Goal: Register for event/course

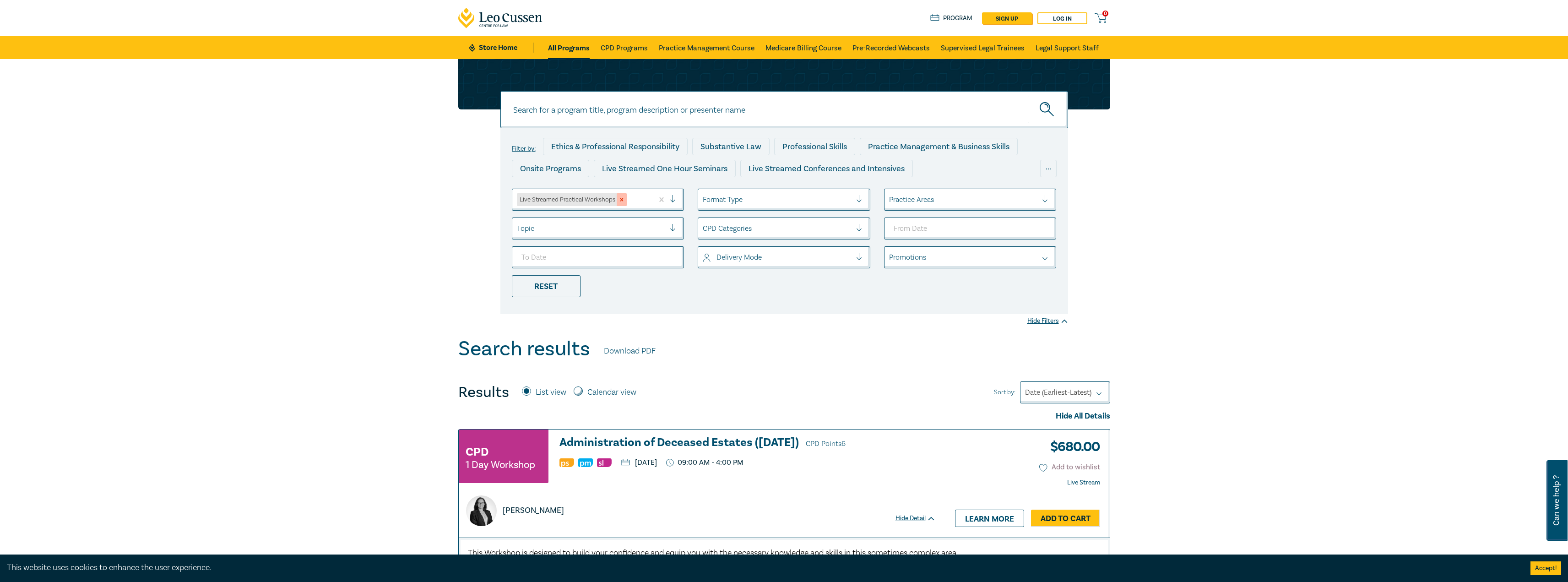
click at [624, 200] on icon "Remove Live Streamed Practical Workshops" at bounding box center [621, 199] width 7 height 7
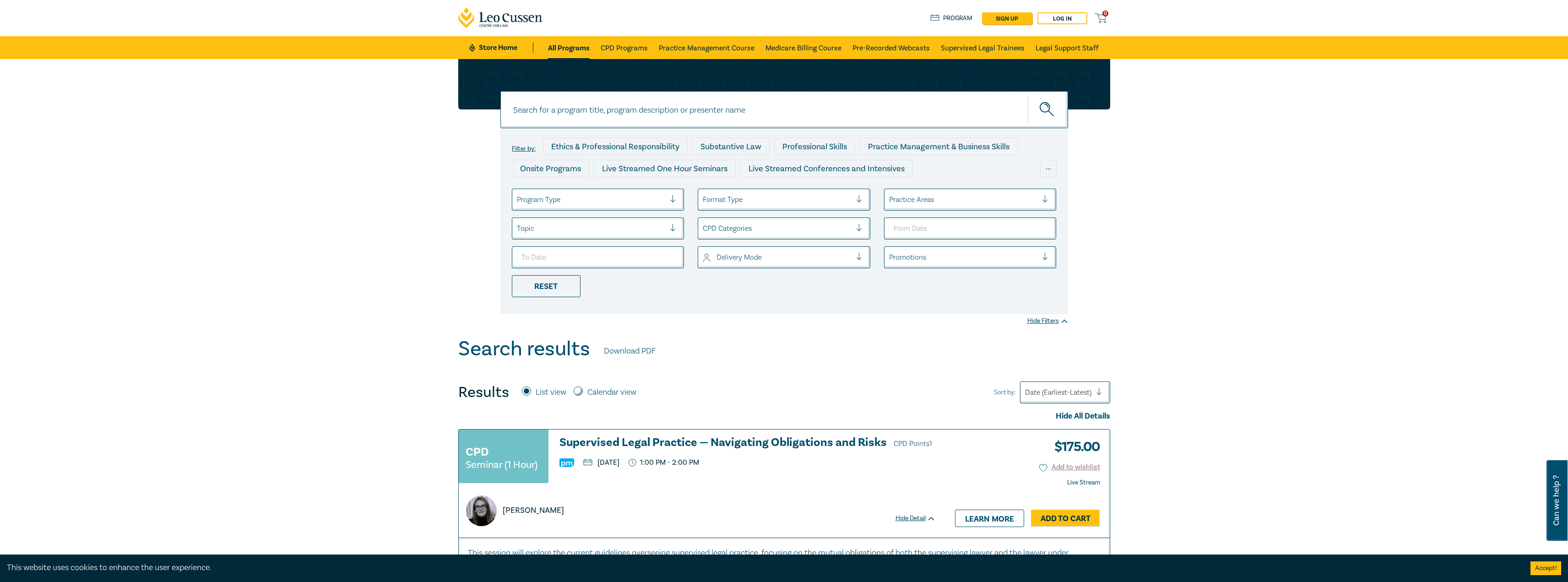
click at [614, 201] on div at bounding box center [591, 199] width 149 height 12
click at [612, 243] on div "Live Streamed Conferences and Intensives" at bounding box center [598, 245] width 173 height 19
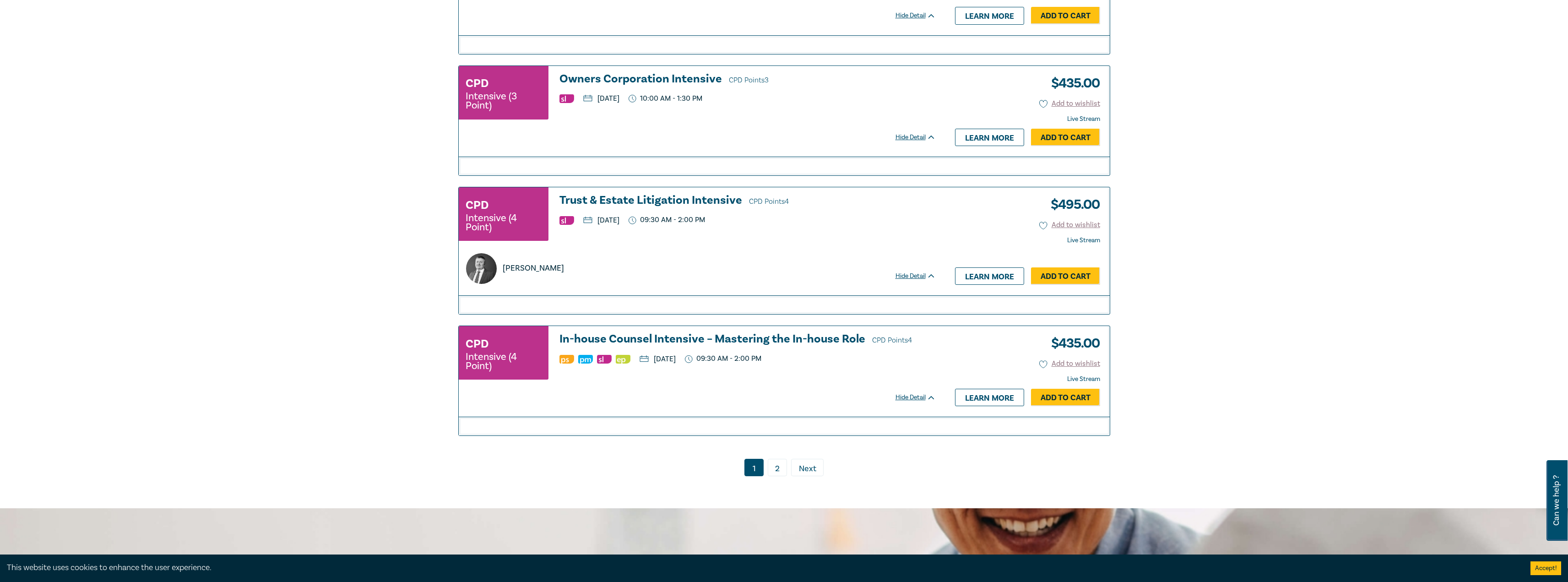
click at [781, 474] on link "2" at bounding box center [777, 468] width 19 height 18
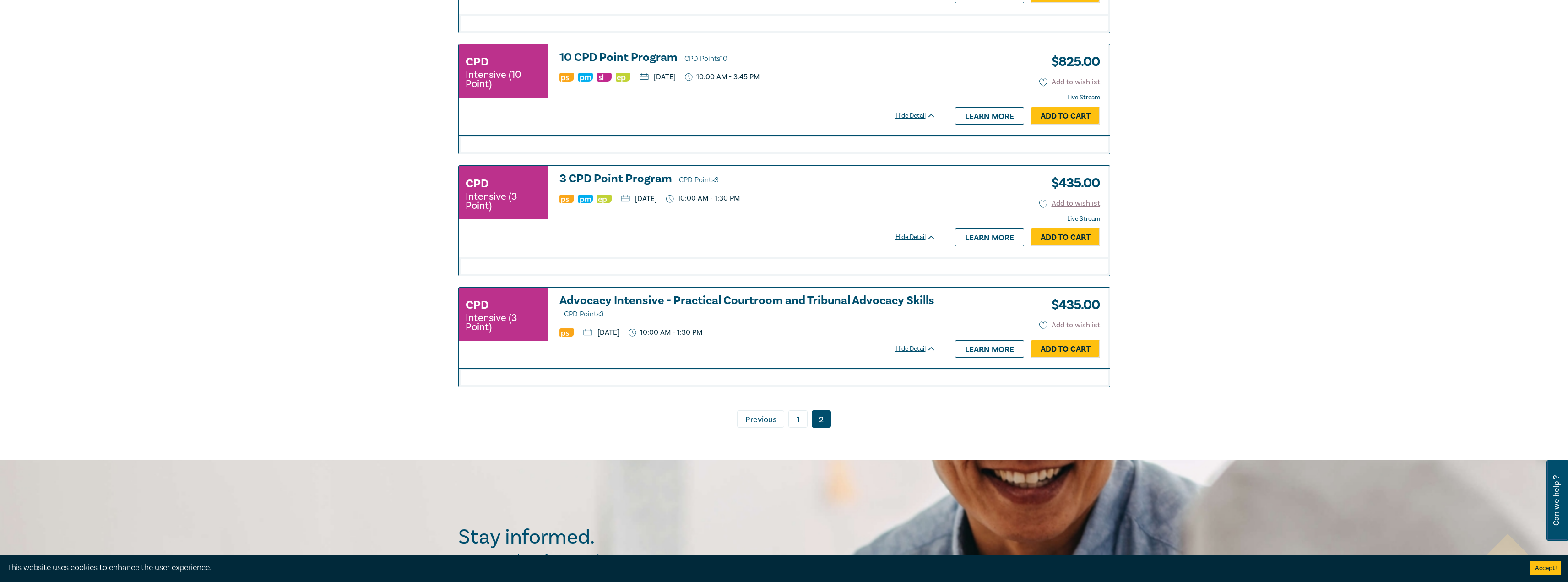
scroll to position [1099, 0]
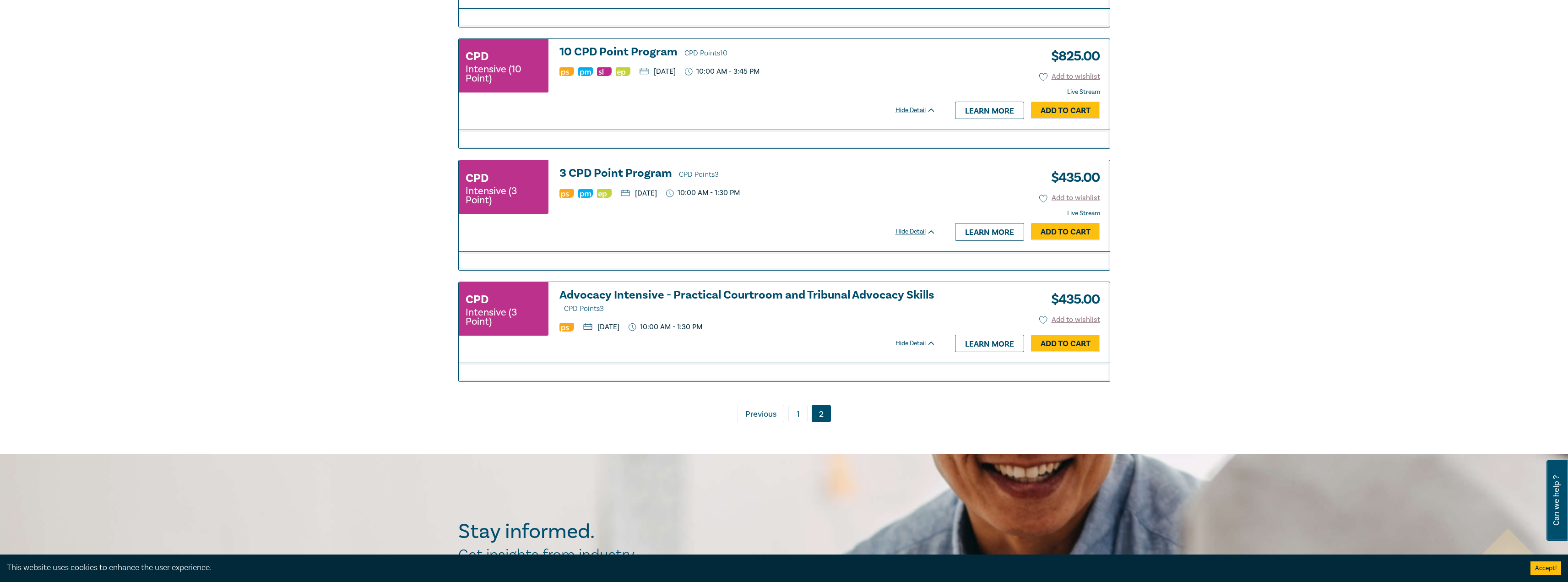
click at [800, 420] on link "1" at bounding box center [798, 414] width 19 height 18
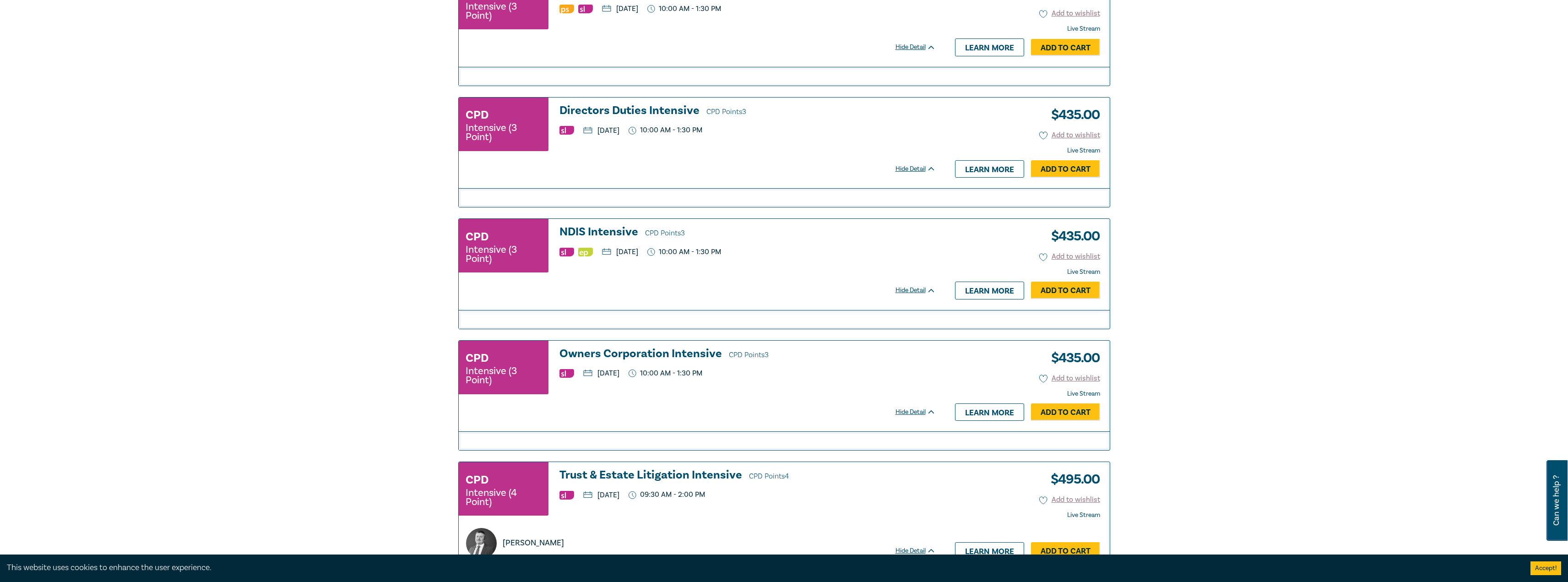
scroll to position [1741, 0]
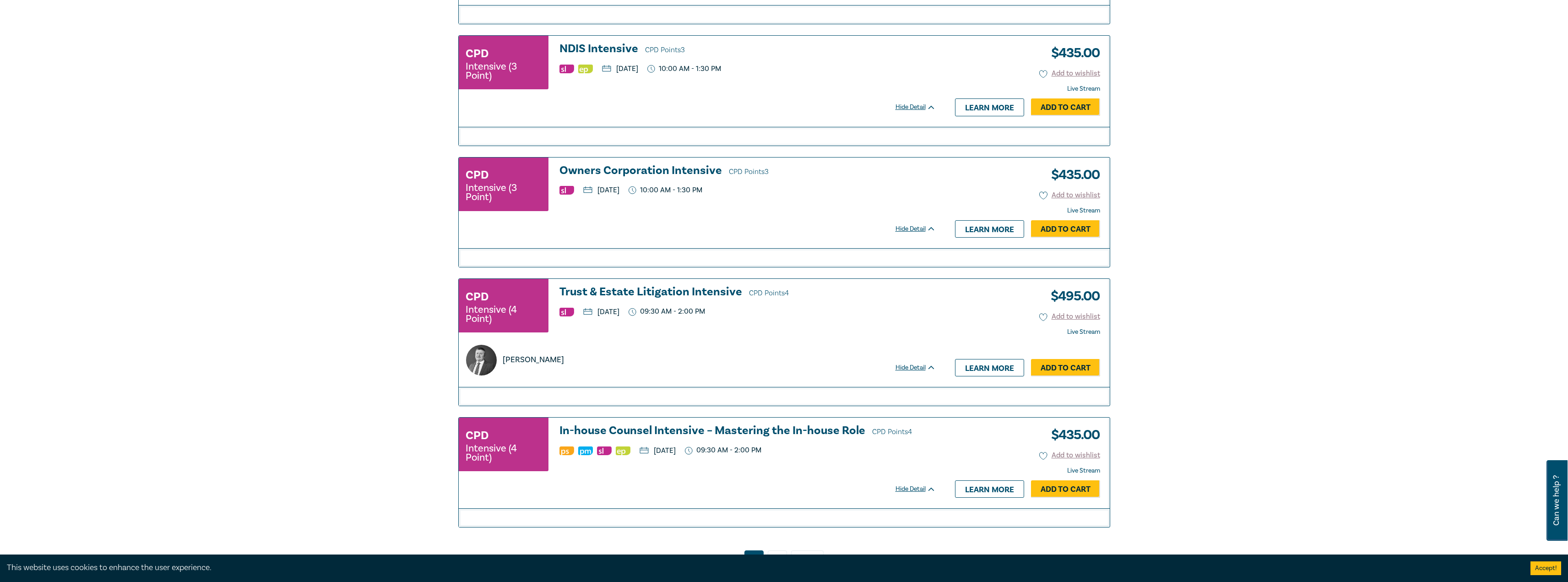
click at [715, 435] on h3 "In-house Counsel Intensive – Mastering the In-house Role CPD Points 4" at bounding box center [748, 431] width 376 height 14
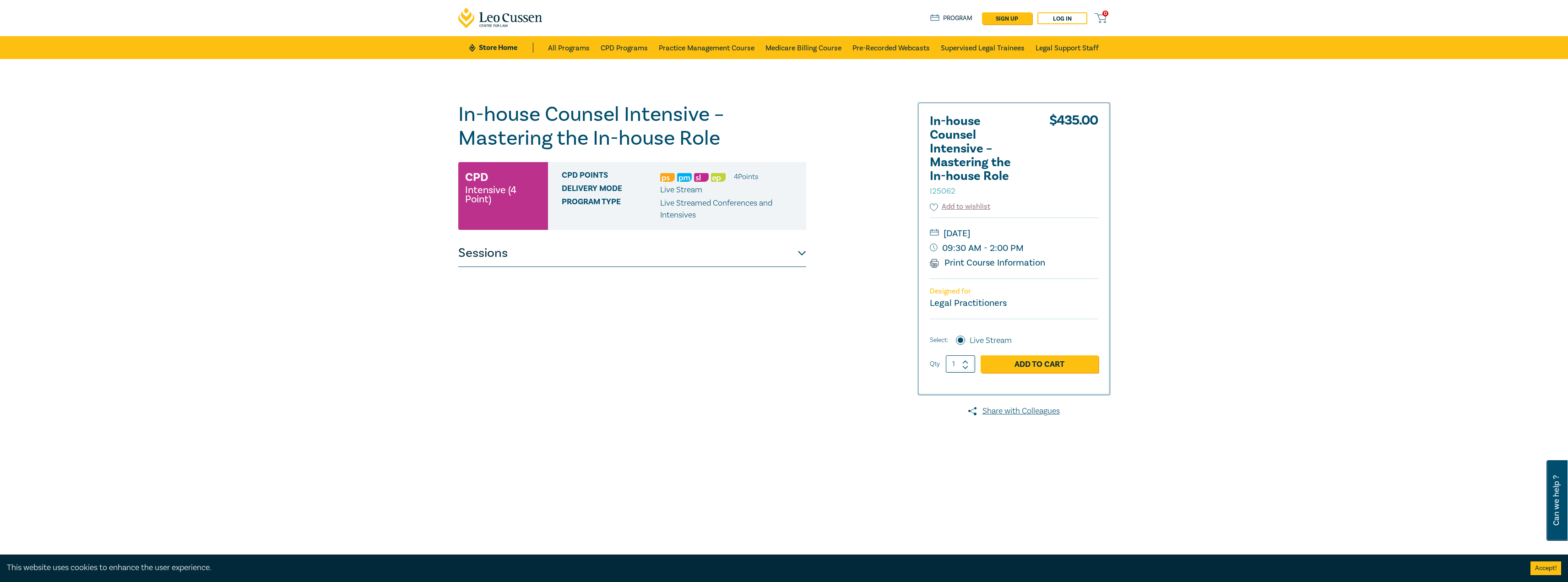
drag, startPoint x: 697, startPoint y: 255, endPoint x: 847, endPoint y: 306, distance: 158.4
click at [699, 256] on button "Sessions" at bounding box center [632, 254] width 348 height 28
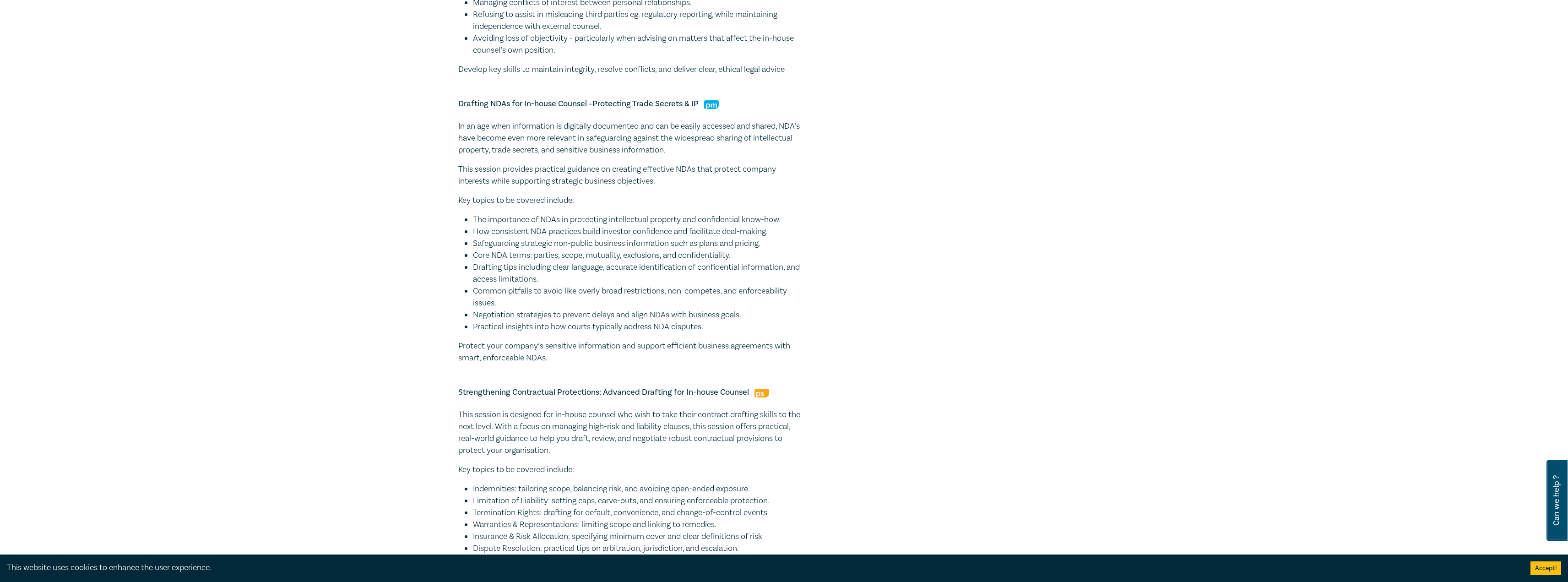
scroll to position [779, 0]
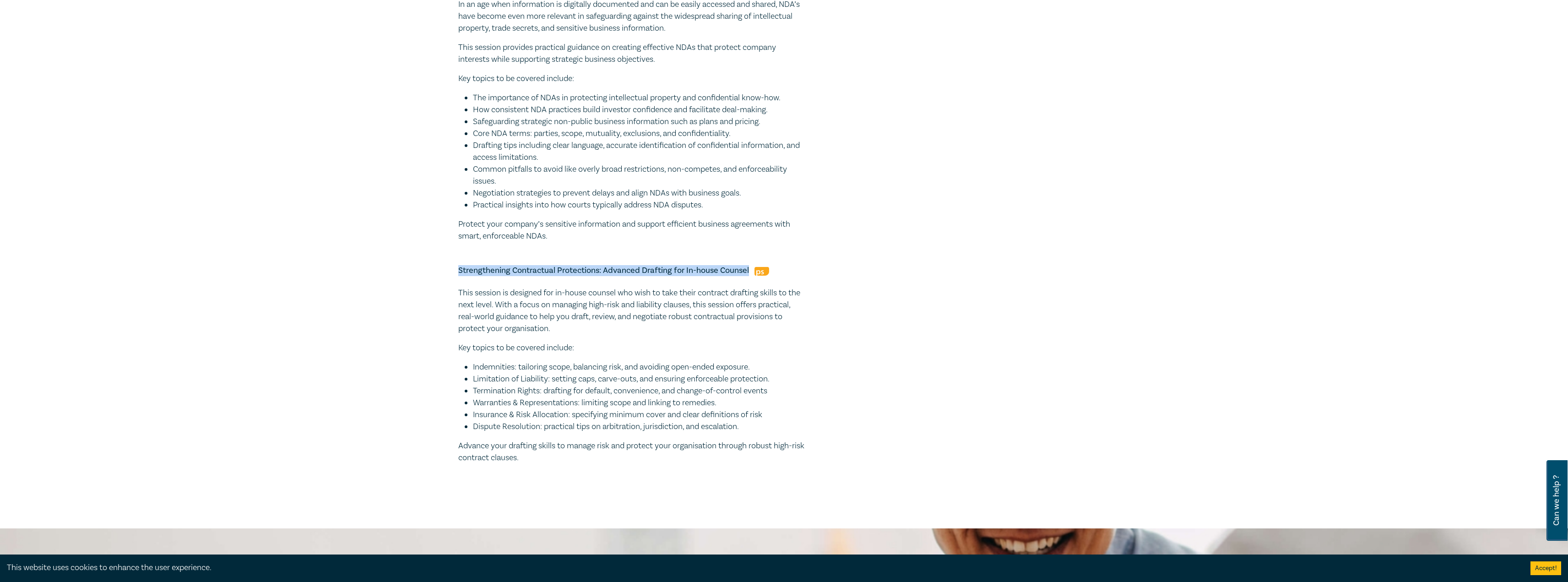
drag, startPoint x: 749, startPoint y: 268, endPoint x: 486, endPoint y: 267, distance: 263.0
copy h5 "Strengthening Contractual Protections: Advanced Drafting for In-house Counsel"
